Goal: Understand process/instructions: Learn how to perform a task or action

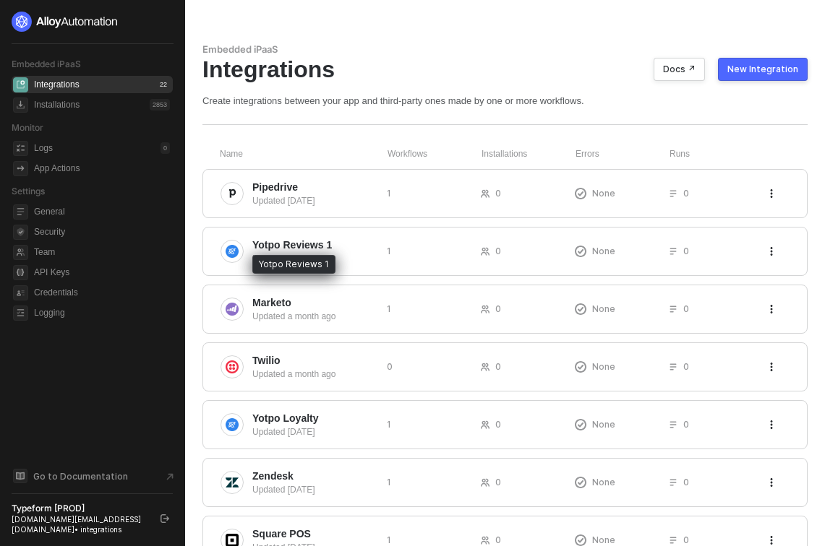
click at [293, 257] on div "Yotpo Reviews 1" at bounding box center [293, 264] width 83 height 19
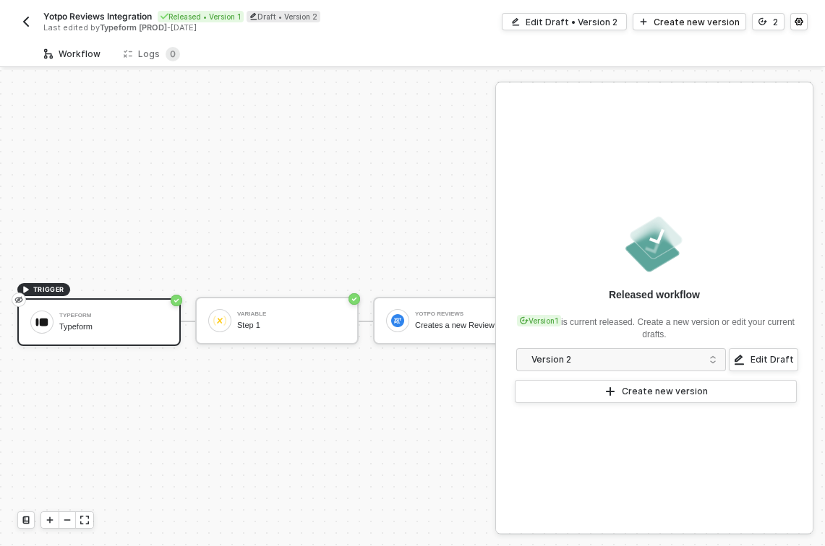
scroll to position [27, 0]
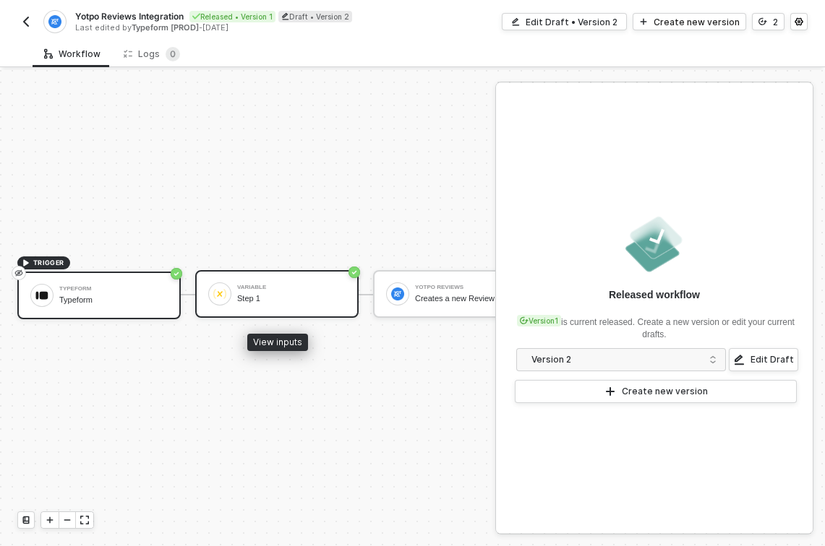
click at [280, 300] on div "Step 1" at bounding box center [291, 298] width 108 height 9
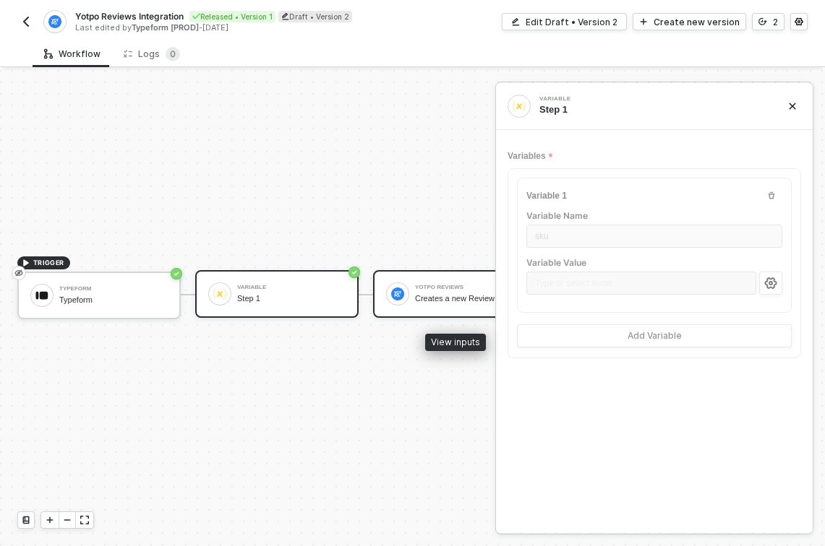
click at [425, 306] on div "Yotpo Reviews Creates a new Review" at bounding box center [469, 293] width 108 height 27
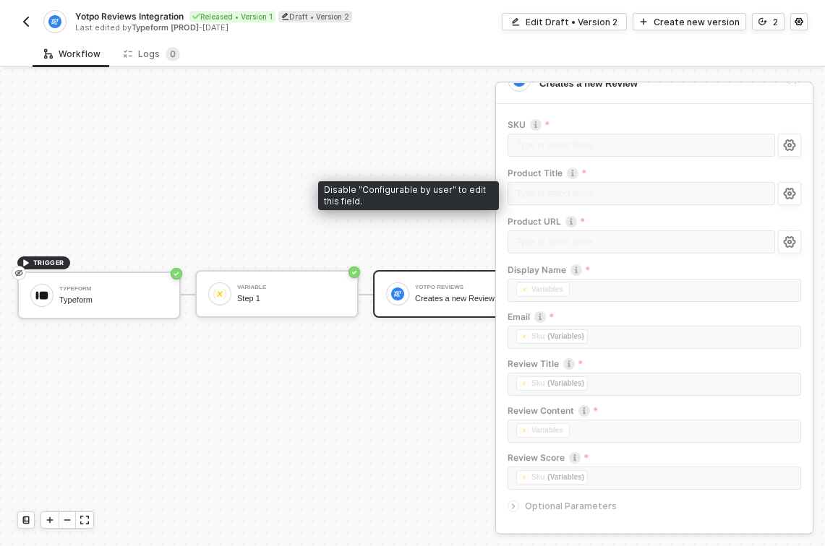
scroll to position [0, 0]
